Goal: Information Seeking & Learning: Understand process/instructions

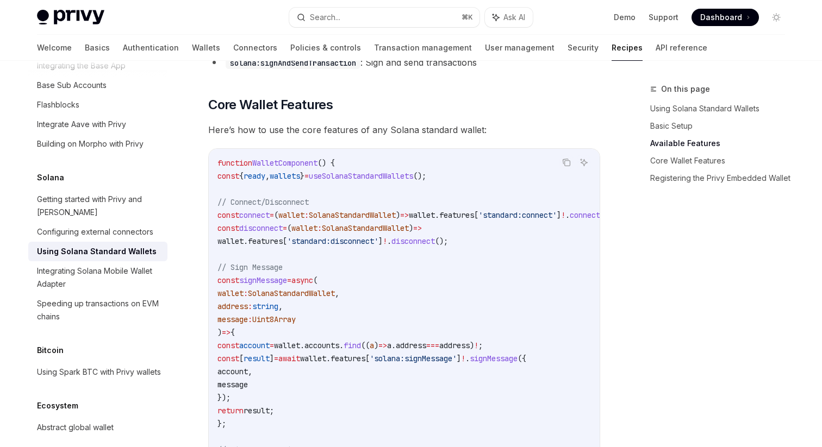
scroll to position [477, 0]
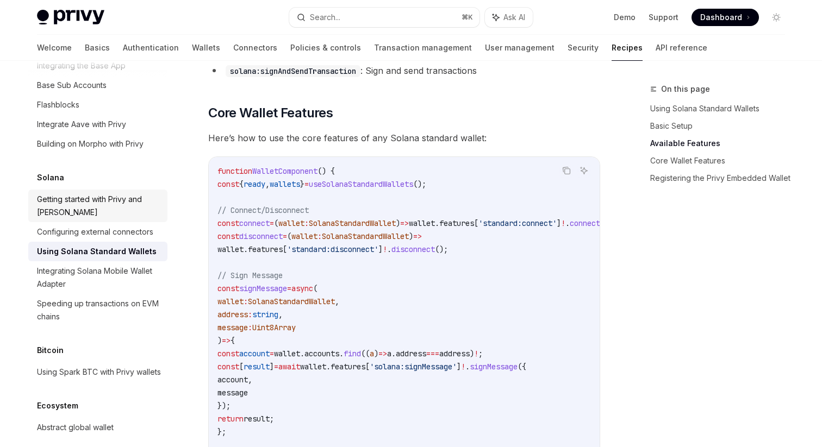
click at [134, 190] on link "Getting started with Privy and Solana" at bounding box center [97, 206] width 139 height 33
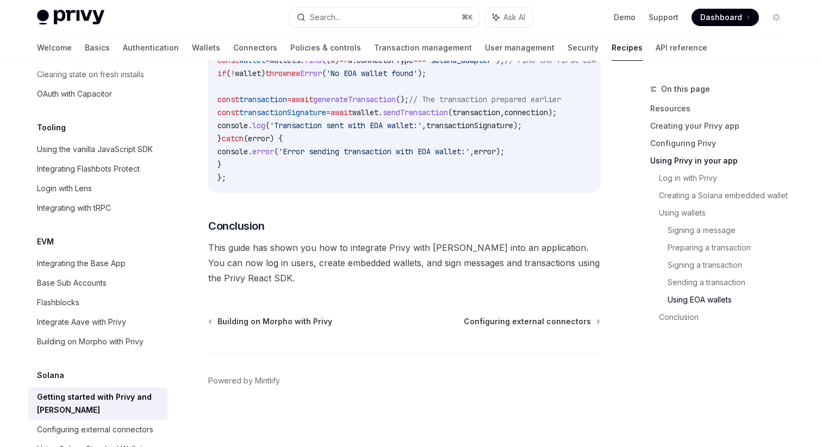
scroll to position [1366, 0]
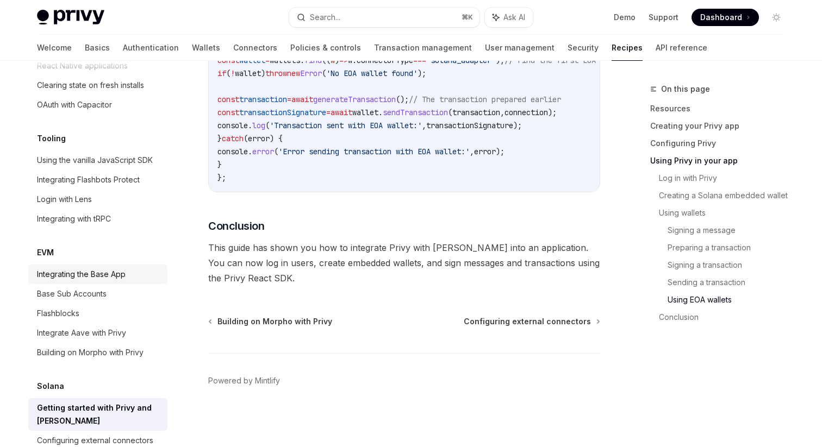
click at [123, 268] on div "Integrating the Base App" at bounding box center [81, 274] width 89 height 13
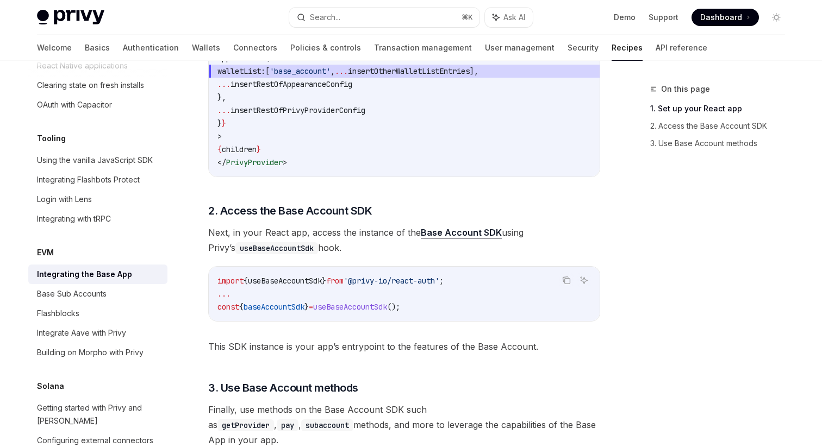
scroll to position [508, 0]
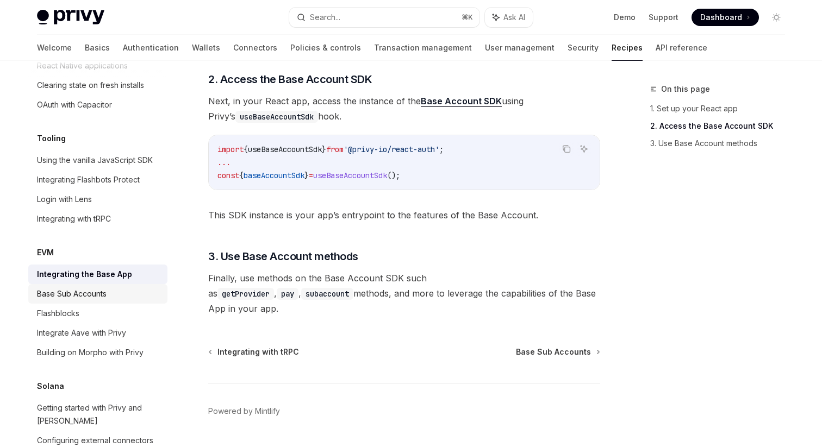
click at [126, 288] on div "Base Sub Accounts" at bounding box center [99, 294] width 124 height 13
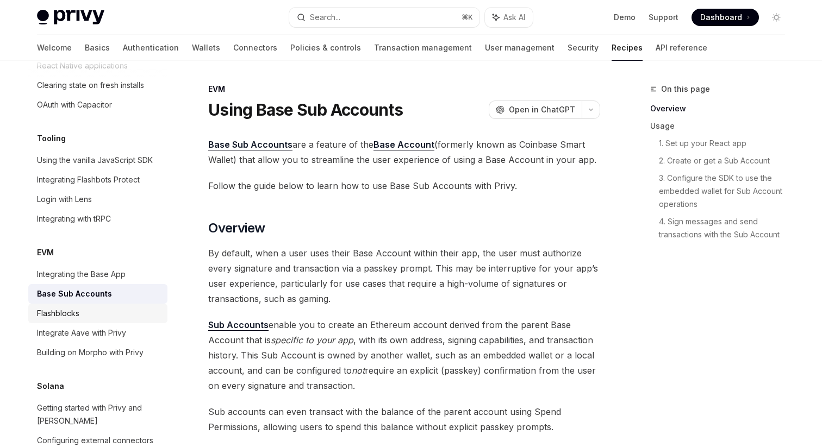
click at [126, 307] on div "Flashblocks" at bounding box center [99, 313] width 124 height 13
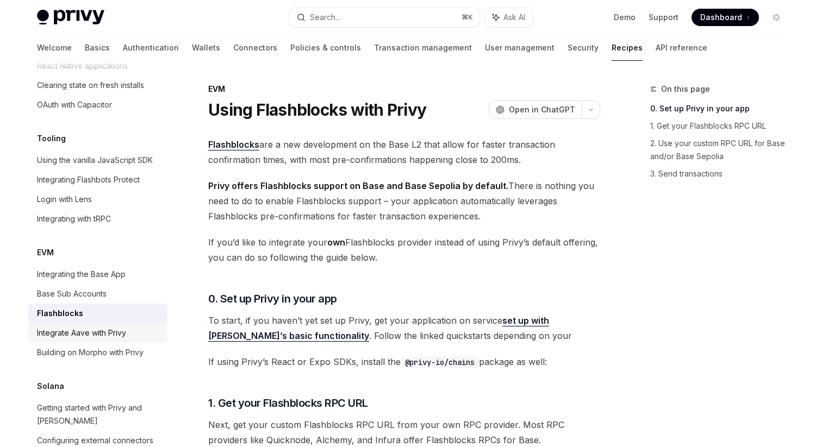
click at [127, 327] on div "Integrate Aave with Privy" at bounding box center [99, 333] width 124 height 13
type textarea "*"
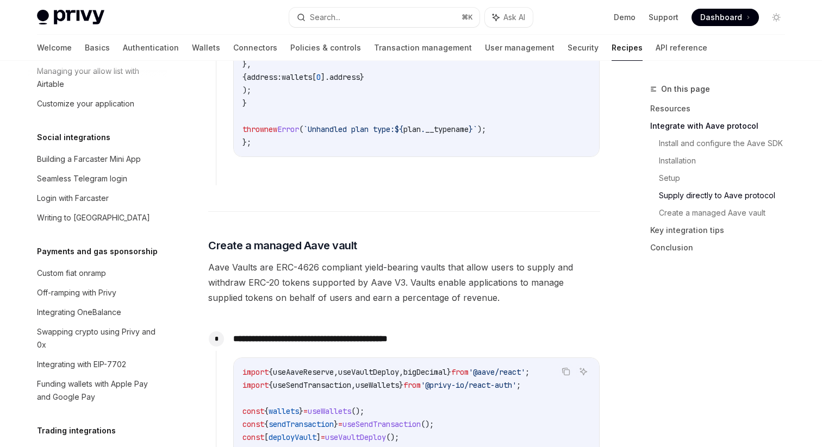
scroll to position [797, 0]
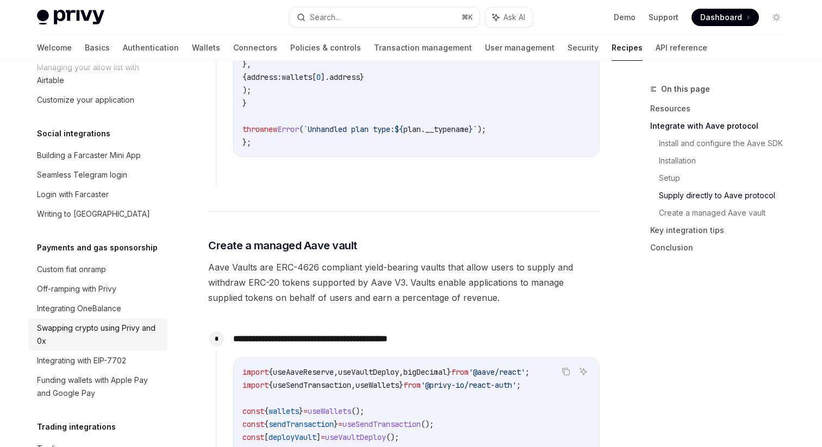
click at [106, 322] on div "Swapping crypto using Privy and 0x" at bounding box center [99, 335] width 124 height 26
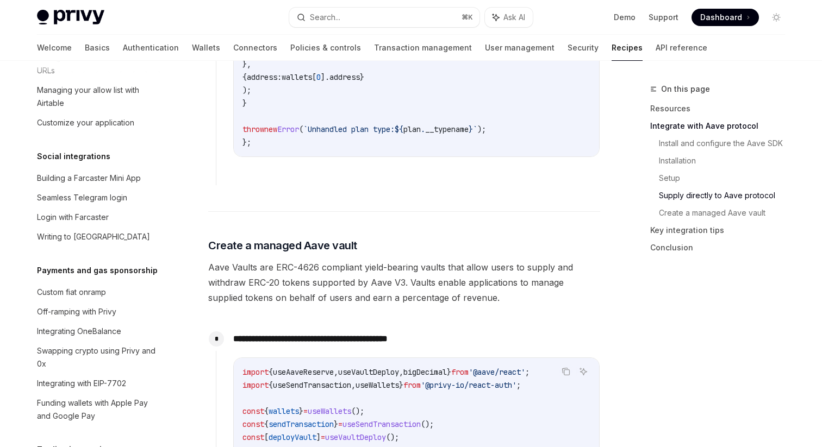
scroll to position [765, 0]
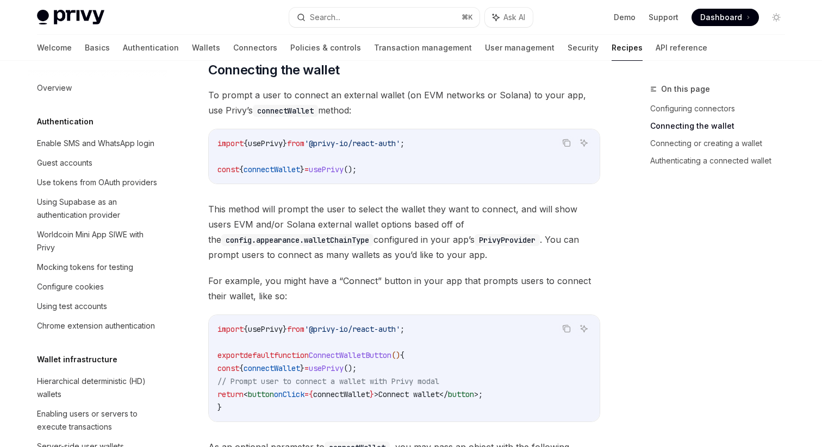
scroll to position [1539, 0]
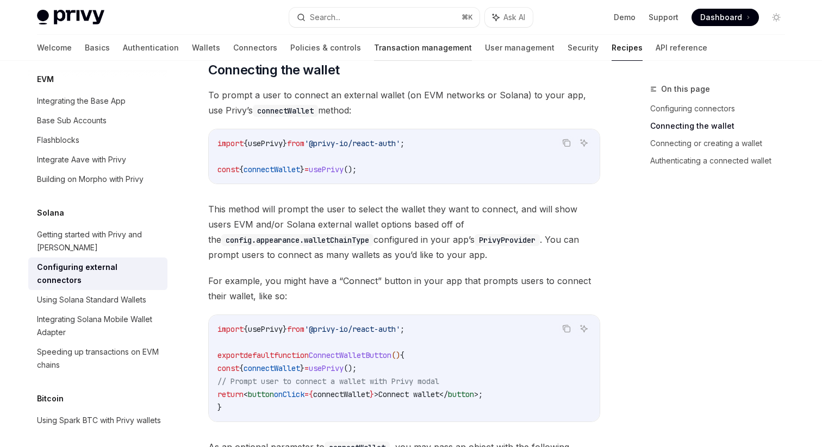
click at [374, 56] on link "Transaction management" at bounding box center [423, 48] width 98 height 26
type textarea "*"
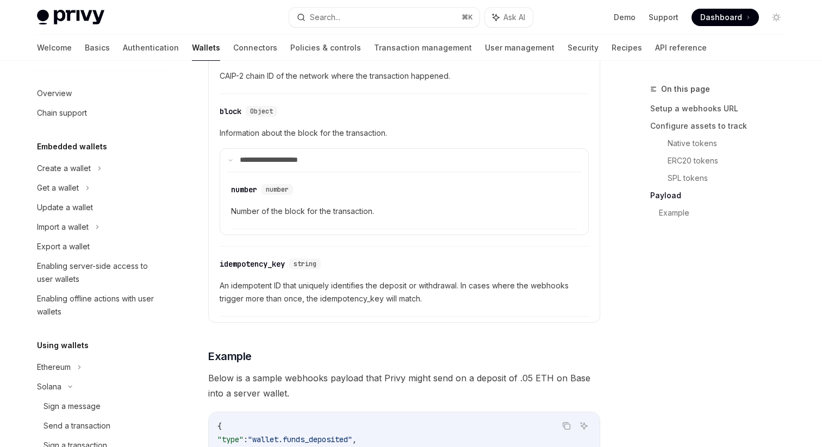
scroll to position [523, 0]
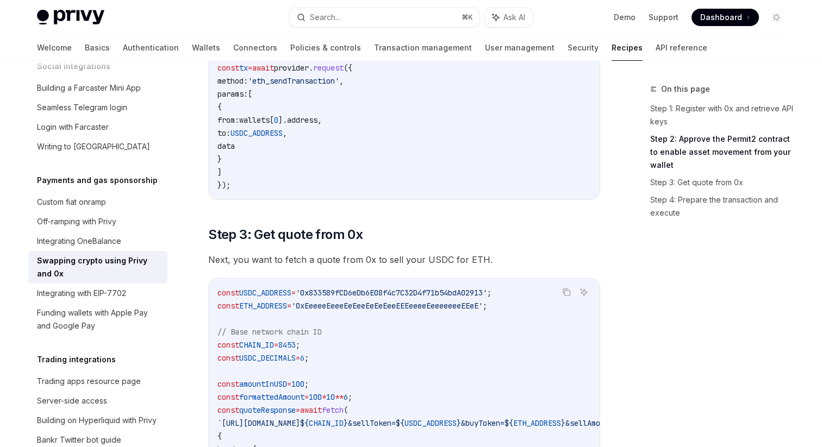
scroll to position [722, 0]
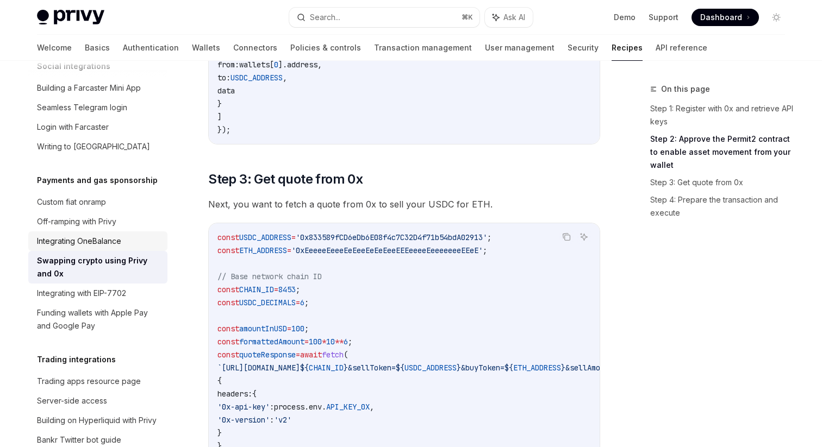
click at [124, 235] on div "Integrating OneBalance" at bounding box center [99, 241] width 124 height 13
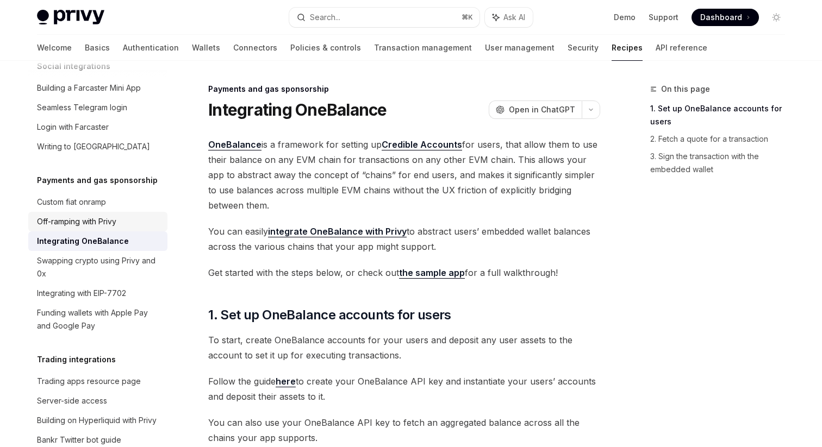
click at [134, 215] on div "Off-ramping with Privy" at bounding box center [99, 221] width 124 height 13
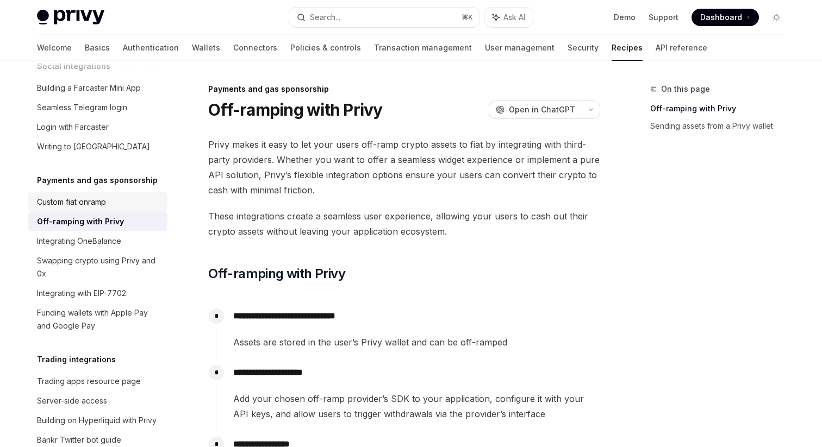
click at [145, 196] on div "Custom fiat onramp" at bounding box center [99, 202] width 124 height 13
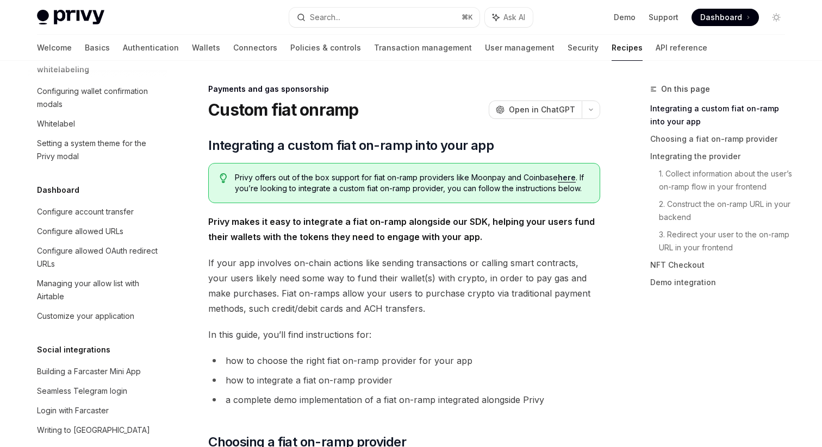
scroll to position [514, 0]
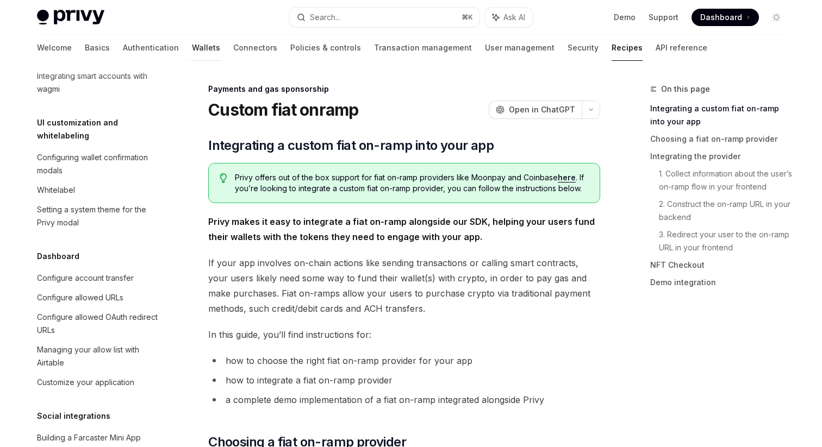
click at [192, 49] on link "Wallets" at bounding box center [206, 48] width 28 height 26
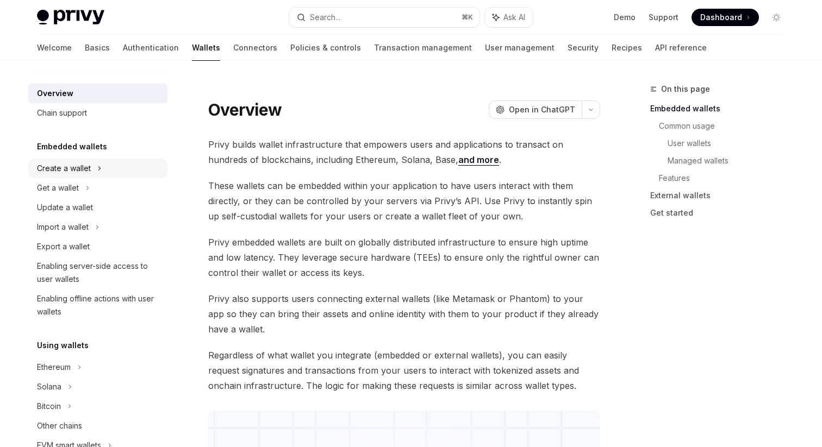
click at [97, 168] on icon at bounding box center [99, 168] width 4 height 13
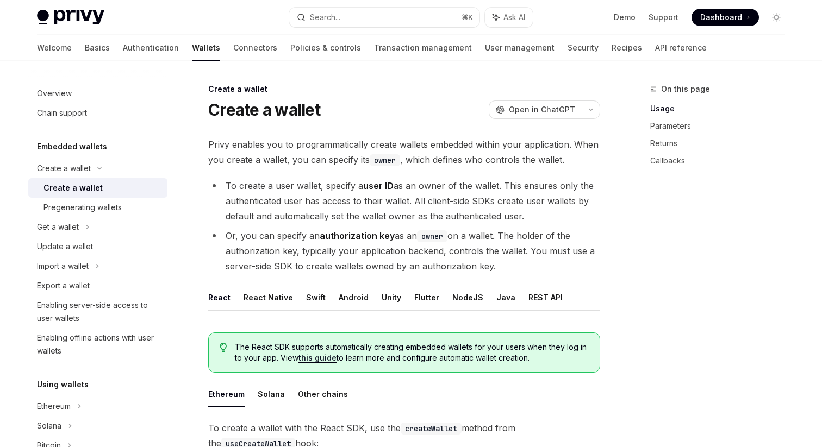
click at [97, 184] on div "Create a wallet" at bounding box center [72, 188] width 59 height 13
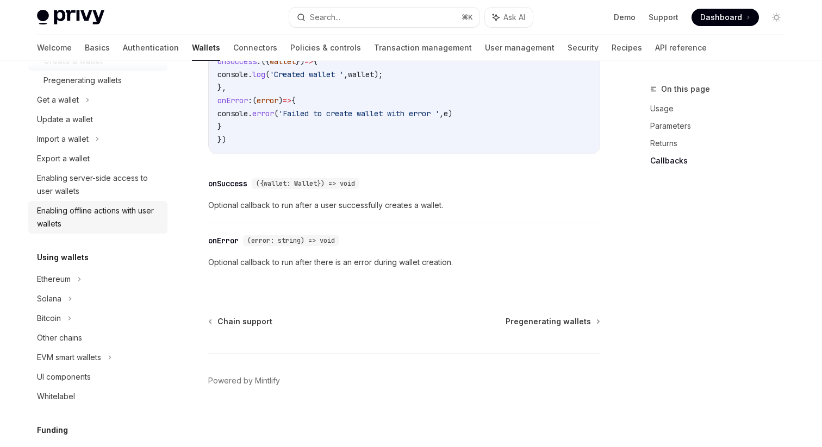
scroll to position [132, 0]
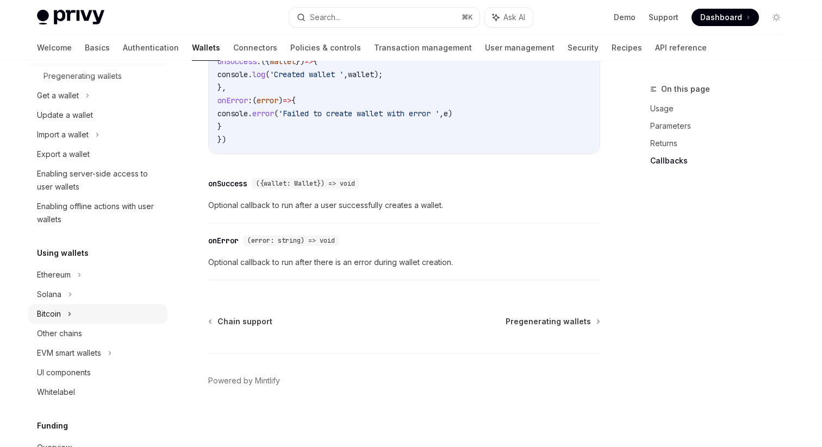
click at [132, 305] on div "Bitcoin" at bounding box center [97, 314] width 139 height 20
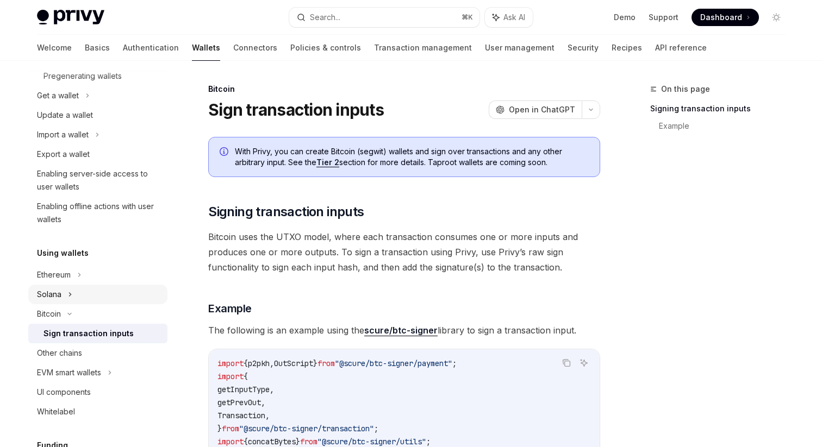
click at [133, 105] on div "Solana" at bounding box center [97, 96] width 139 height 20
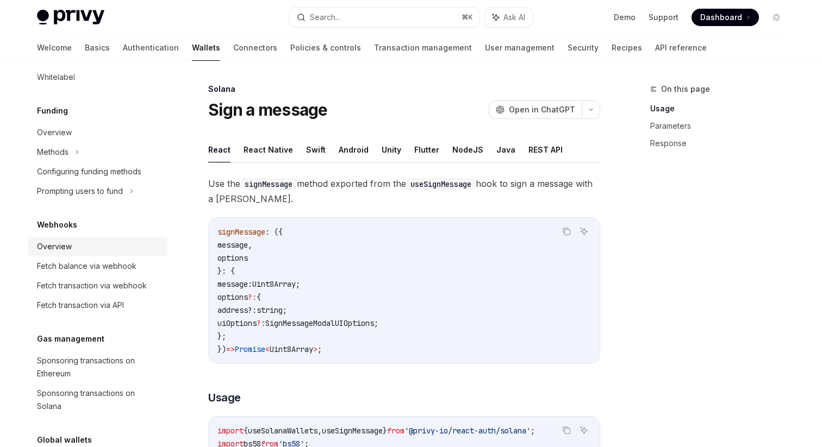
scroll to position [643, 0]
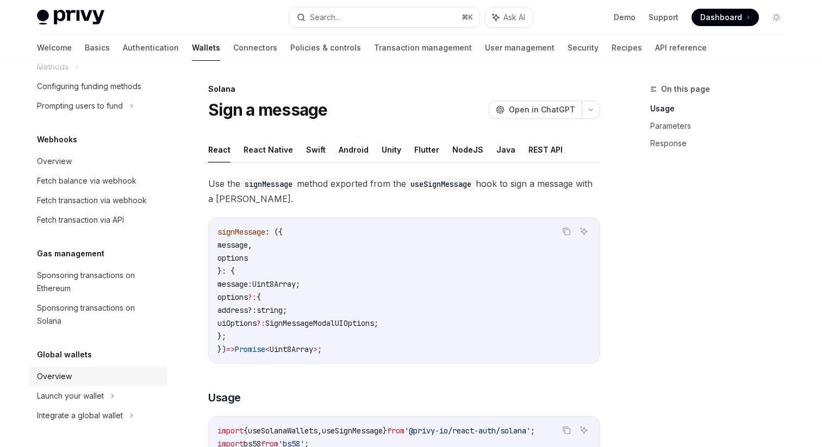
click at [118, 376] on div "Overview" at bounding box center [99, 376] width 124 height 13
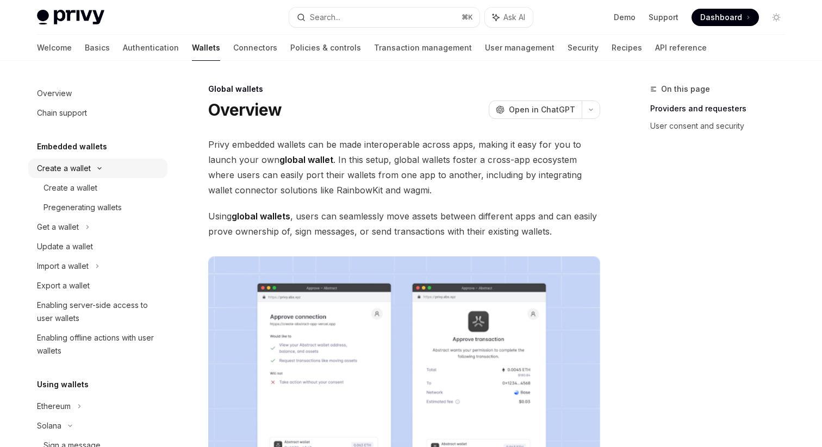
click at [117, 177] on div "Create a wallet" at bounding box center [97, 169] width 139 height 20
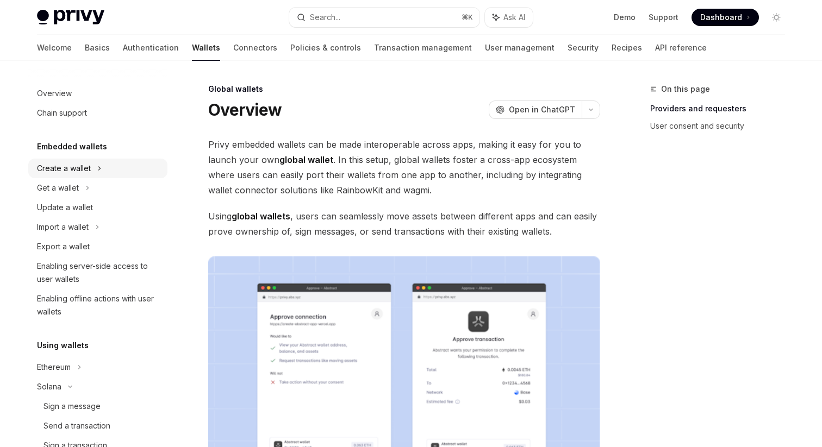
click at [117, 177] on div "Create a wallet" at bounding box center [97, 169] width 139 height 20
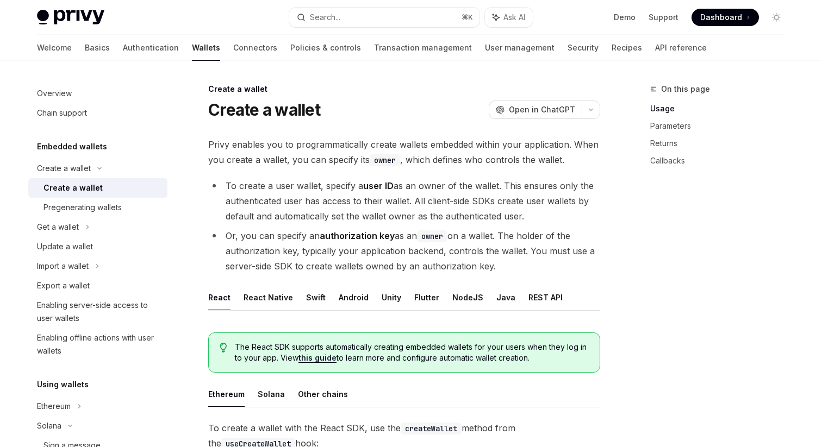
click at [117, 191] on div "Create a wallet" at bounding box center [101, 188] width 117 height 13
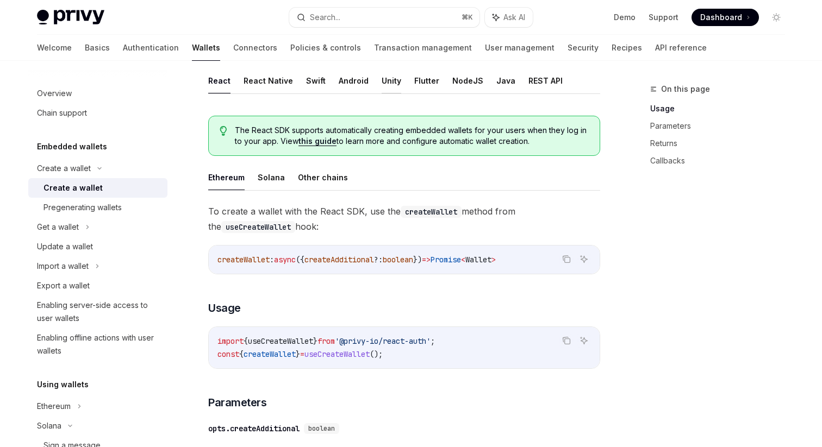
scroll to position [283, 0]
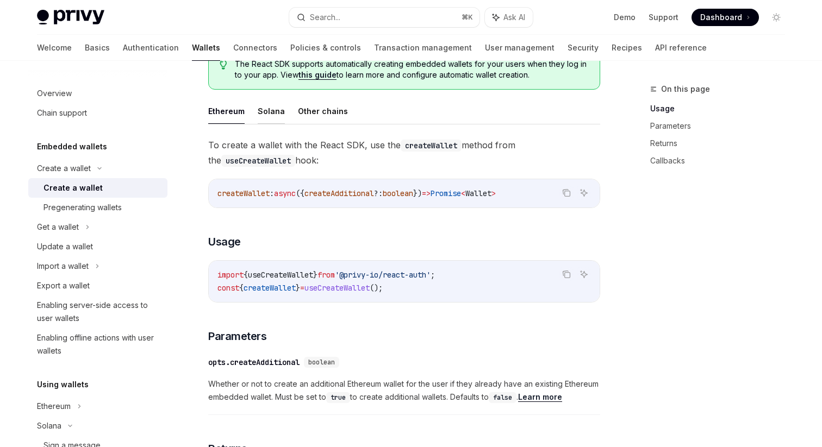
click at [280, 112] on button "Solana" at bounding box center [271, 111] width 27 height 26
type textarea "*"
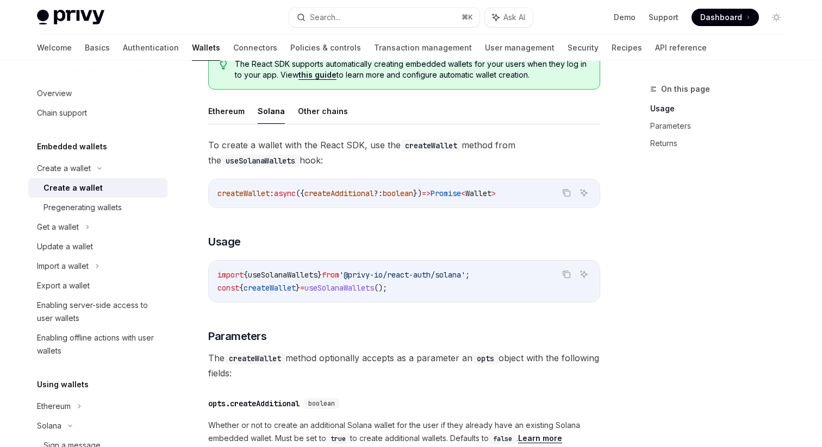
click at [374, 276] on span "'@privy-io/react-auth/solana'" at bounding box center [402, 275] width 126 height 10
copy code "import { useSolanaWallets } from '@privy-io/react-auth/solana' ;"
click at [349, 283] on span "useSolanaWallets" at bounding box center [339, 288] width 70 height 10
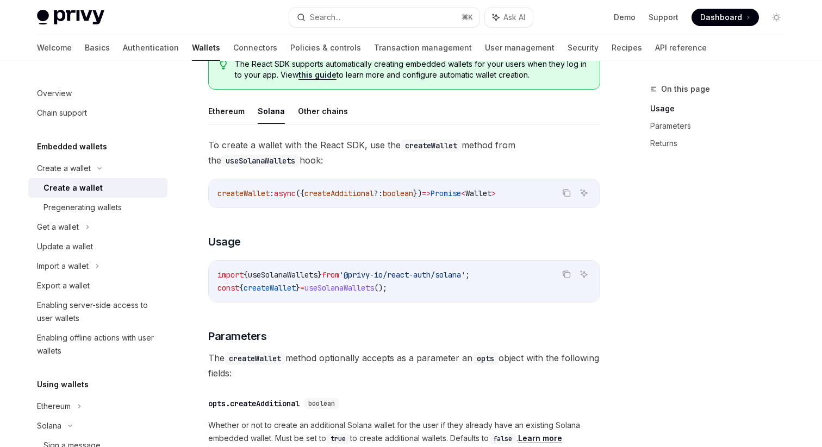
click at [349, 283] on span "useSolanaWallets" at bounding box center [339, 288] width 70 height 10
copy code "const { createWallet } = useSolanaWallets ();"
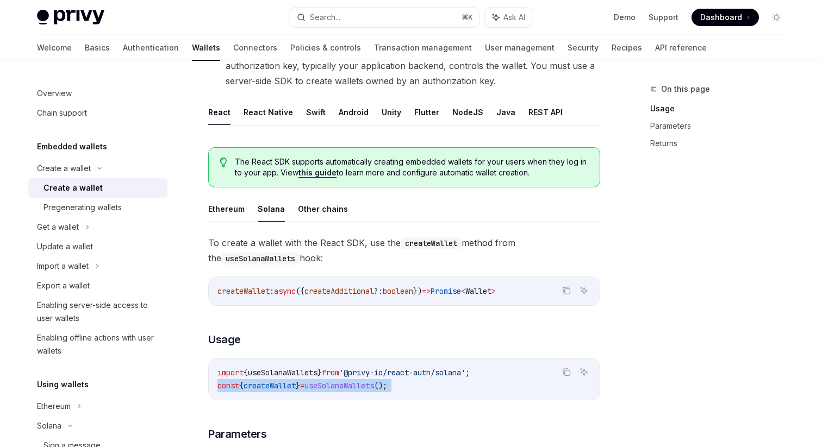
scroll to position [38, 0]
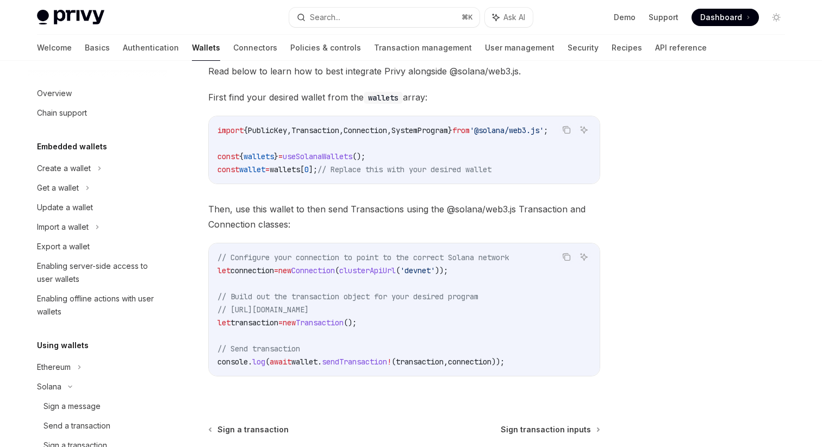
scroll to position [152, 0]
